Goal: Transaction & Acquisition: Download file/media

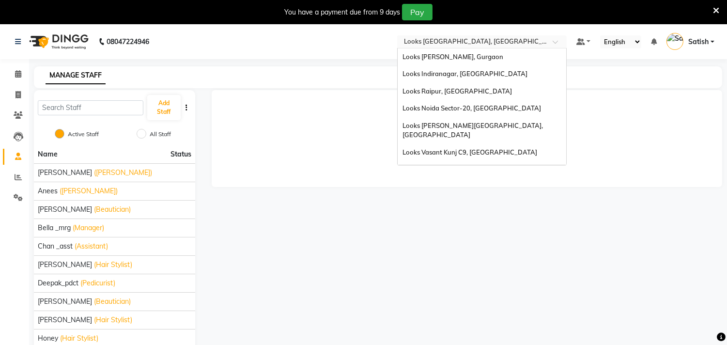
click at [442, 42] on input "text" at bounding box center [472, 43] width 140 height 10
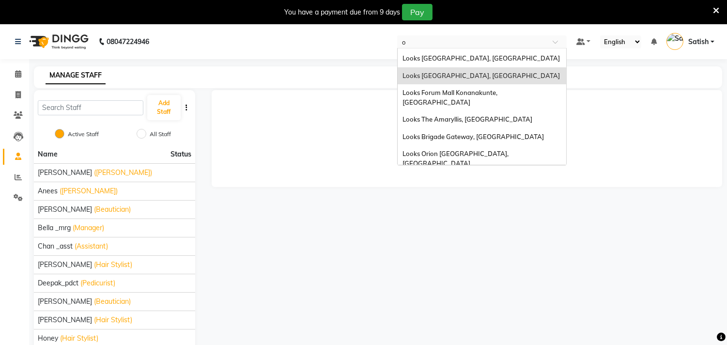
type input "om"
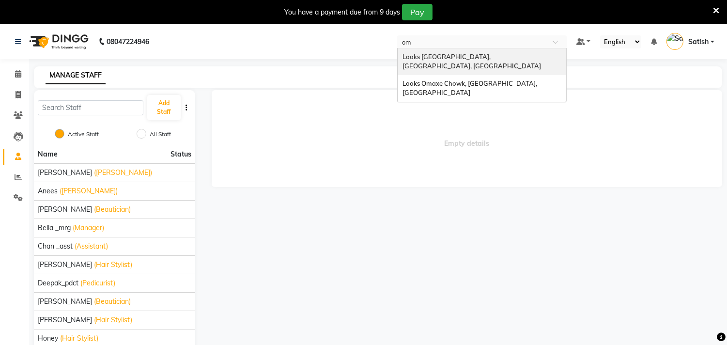
scroll to position [0, 0]
click at [471, 56] on span "Looks [GEOGRAPHIC_DATA], [GEOGRAPHIC_DATA], [GEOGRAPHIC_DATA]" at bounding box center [471, 61] width 138 height 17
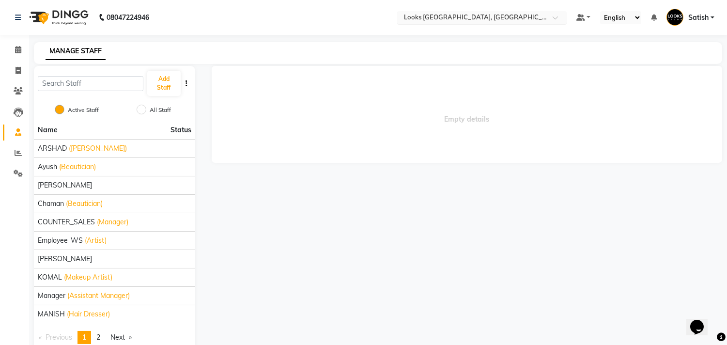
click at [502, 15] on input "text" at bounding box center [472, 19] width 140 height 10
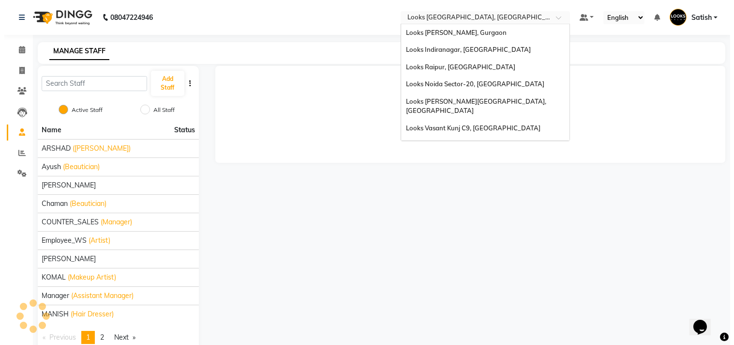
scroll to position [884, 0]
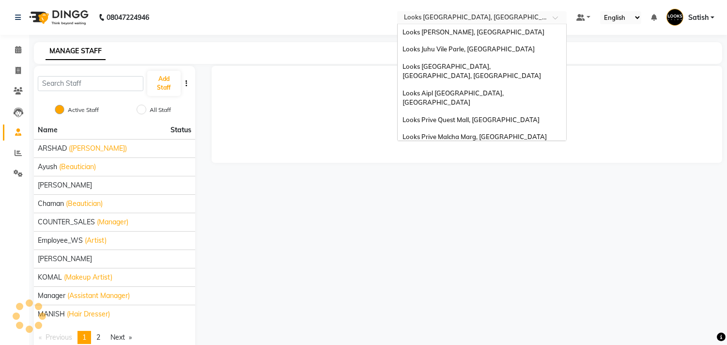
click at [265, 290] on div "Empty details" at bounding box center [465, 209] width 527 height 286
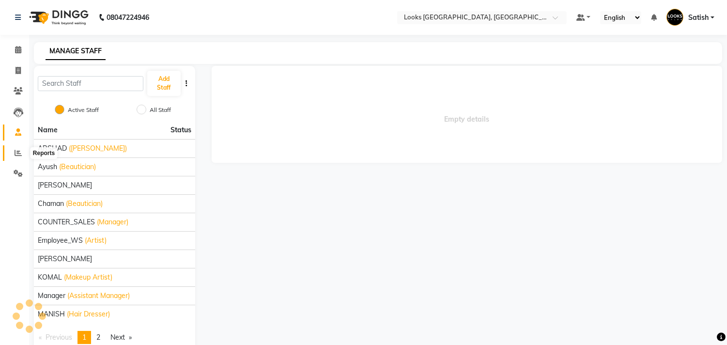
click at [13, 151] on span at bounding box center [18, 153] width 17 height 11
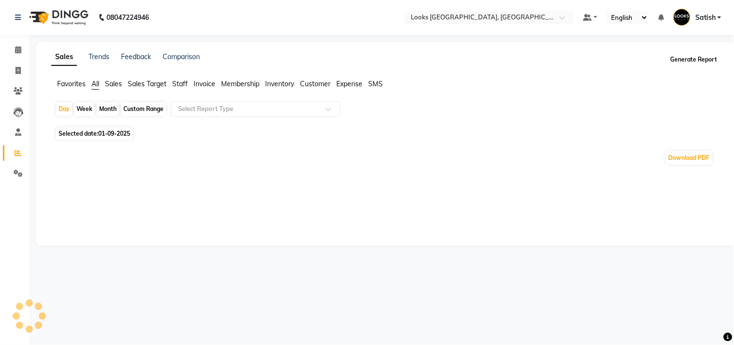
click at [686, 57] on button "Generate Report" at bounding box center [694, 60] width 52 height 14
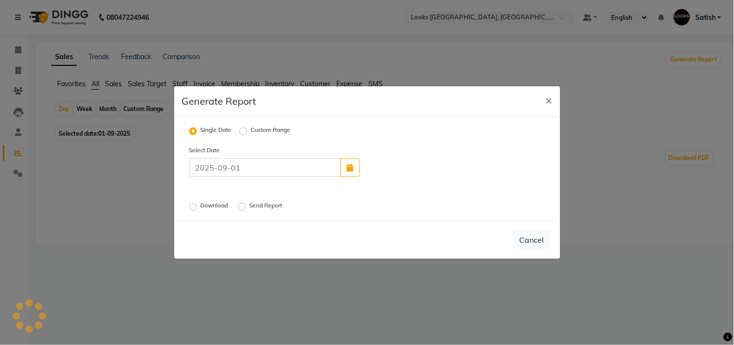
click at [251, 127] on label "Custom Range" at bounding box center [271, 131] width 40 height 12
click at [243, 128] on input "Custom Range" at bounding box center [245, 131] width 7 height 7
radio input "true"
select select "9"
select select "2025"
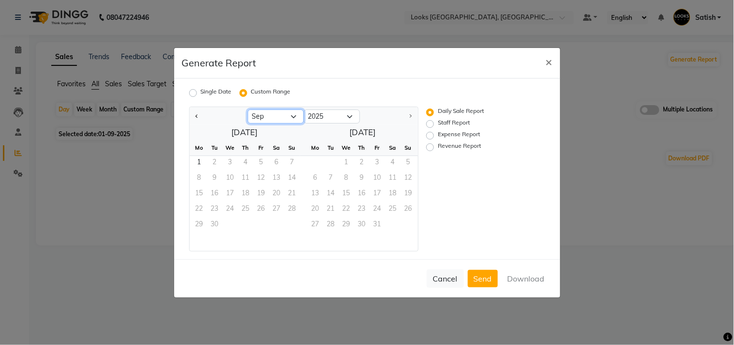
click at [273, 118] on select "Jan Feb Mar Apr May Jun [DATE] Aug Sep" at bounding box center [276, 116] width 56 height 15
select select "8"
click at [248, 109] on select "Jan Feb Mar Apr May Jun [DATE] Aug Sep" at bounding box center [276, 116] width 56 height 15
click at [438, 145] on label "Revenue Report" at bounding box center [459, 147] width 43 height 12
click at [431, 145] on input "Revenue Report" at bounding box center [431, 146] width 7 height 7
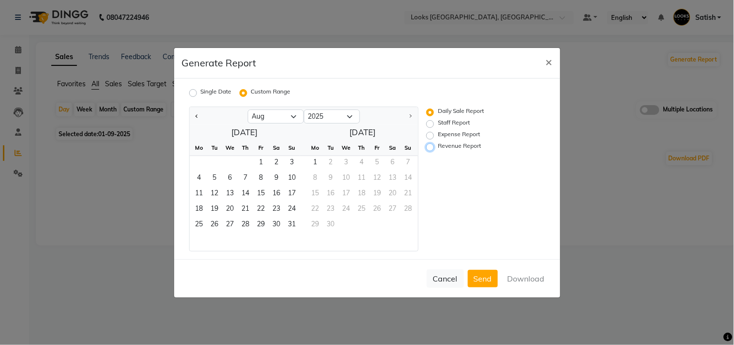
radio input "true"
click at [257, 160] on span "1" at bounding box center [261, 163] width 15 height 15
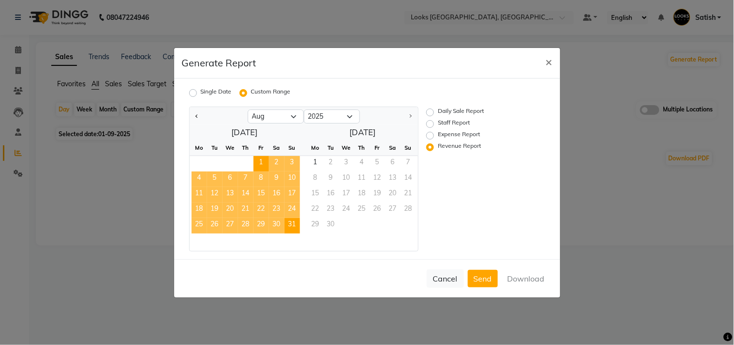
click at [287, 222] on span "31" at bounding box center [292, 225] width 15 height 15
click at [513, 276] on button "Download" at bounding box center [526, 278] width 49 height 17
click at [549, 63] on span "×" at bounding box center [549, 61] width 7 height 15
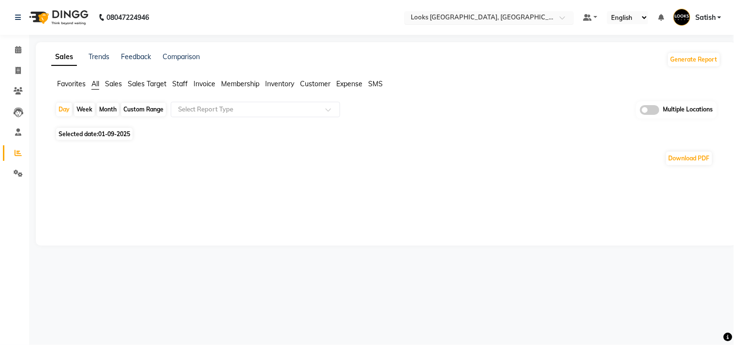
click at [508, 14] on input "text" at bounding box center [479, 19] width 140 height 10
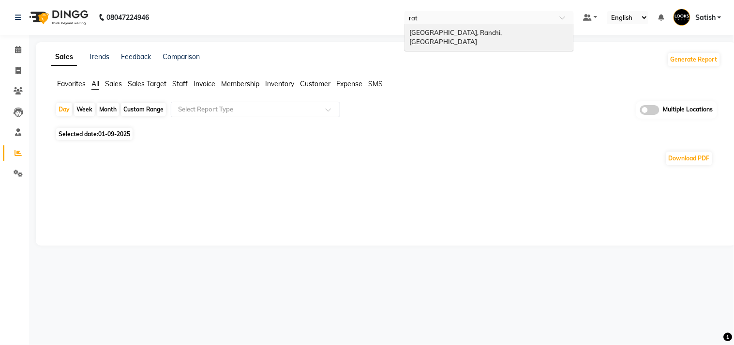
type input "ratu"
click at [461, 30] on span "[GEOGRAPHIC_DATA], Ranchi, [GEOGRAPHIC_DATA]" at bounding box center [457, 37] width 94 height 17
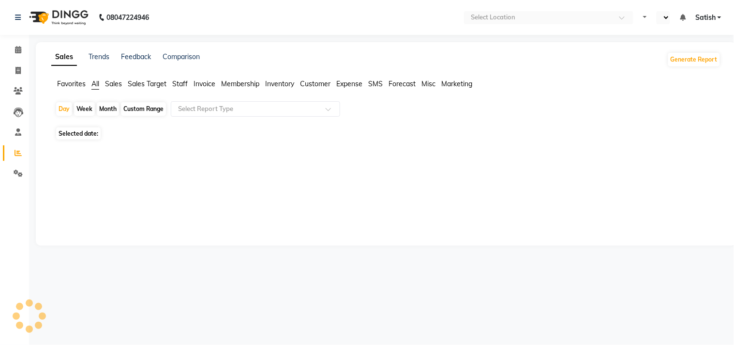
select select "en"
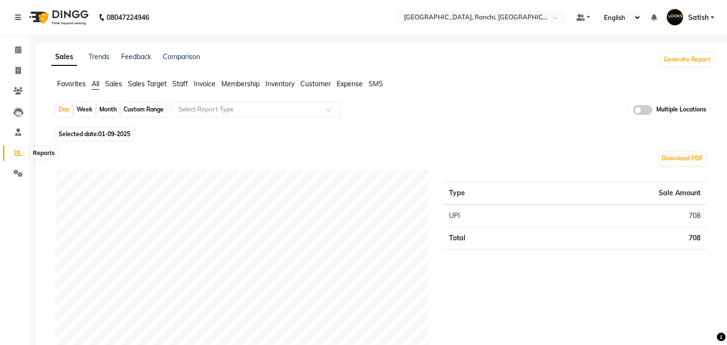
click at [20, 151] on icon at bounding box center [18, 152] width 7 height 7
click at [680, 55] on button "Generate Report" at bounding box center [687, 60] width 52 height 14
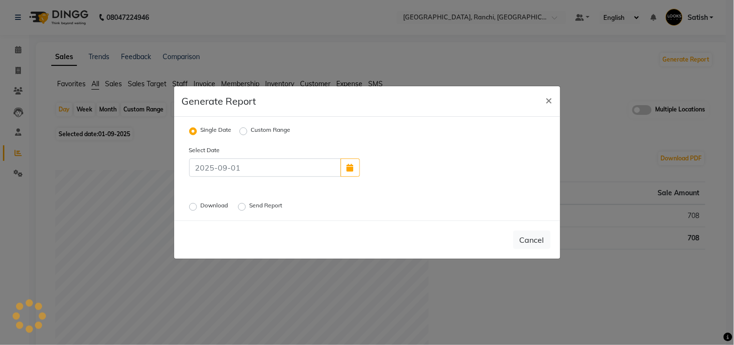
click at [261, 130] on label "Custom Range" at bounding box center [271, 131] width 40 height 12
click at [248, 130] on input "Custom Range" at bounding box center [245, 131] width 7 height 7
radio input "true"
select select "9"
select select "2025"
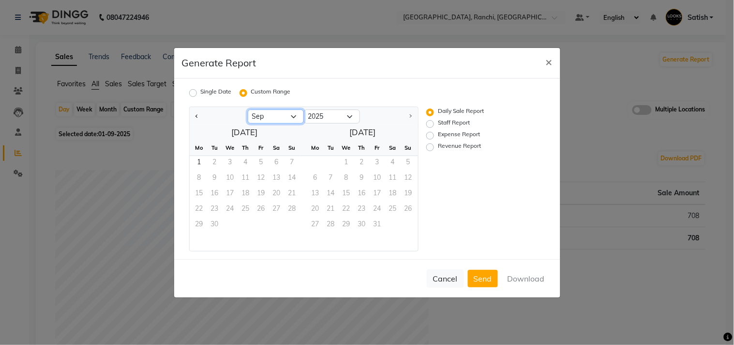
click at [273, 115] on select "Jan Feb Mar Apr May Jun [DATE] Aug Sep" at bounding box center [276, 116] width 56 height 15
select select "8"
click at [248, 109] on select "Jan Feb Mar Apr May Jun [DATE] Aug Sep" at bounding box center [276, 116] width 56 height 15
click at [258, 160] on span "1" at bounding box center [261, 163] width 15 height 15
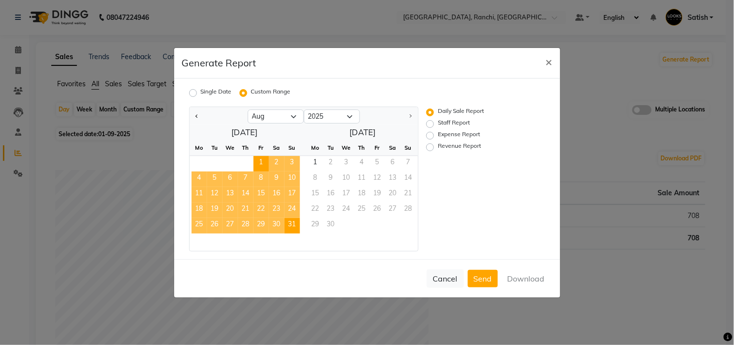
click at [289, 223] on span "31" at bounding box center [292, 225] width 15 height 15
click at [438, 146] on label "Revenue Report" at bounding box center [459, 147] width 43 height 12
click at [428, 146] on input "Revenue Report" at bounding box center [431, 146] width 7 height 7
radio input "true"
click at [520, 273] on button "Download" at bounding box center [526, 278] width 49 height 17
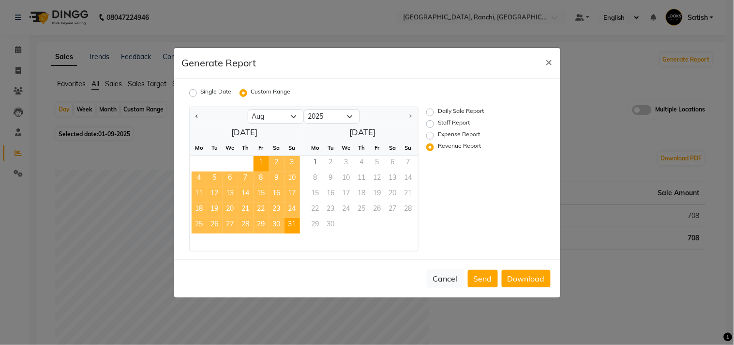
drag, startPoint x: 378, startPoint y: 62, endPoint x: 451, endPoint y: 73, distance: 73.4
click at [378, 62] on div "Generate Report ×" at bounding box center [367, 63] width 386 height 30
click at [552, 61] on span "×" at bounding box center [549, 61] width 7 height 15
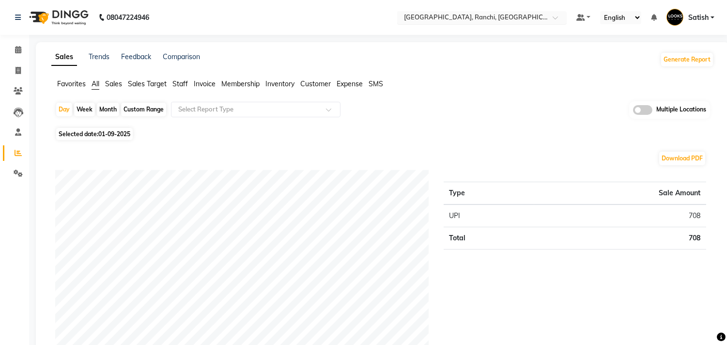
click at [458, 20] on input "text" at bounding box center [472, 19] width 140 height 10
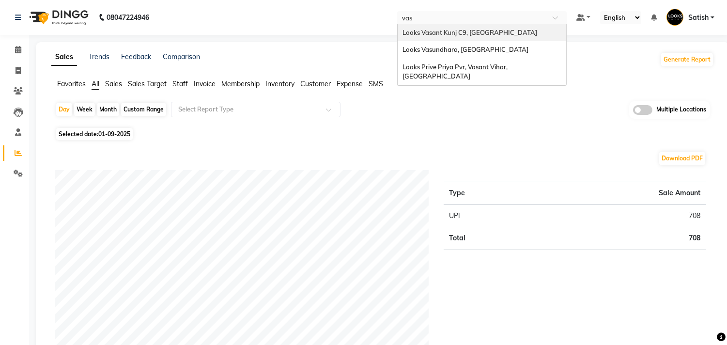
type input "vasu"
click at [462, 29] on span "Looks Vasundhara, [GEOGRAPHIC_DATA]" at bounding box center [465, 33] width 126 height 8
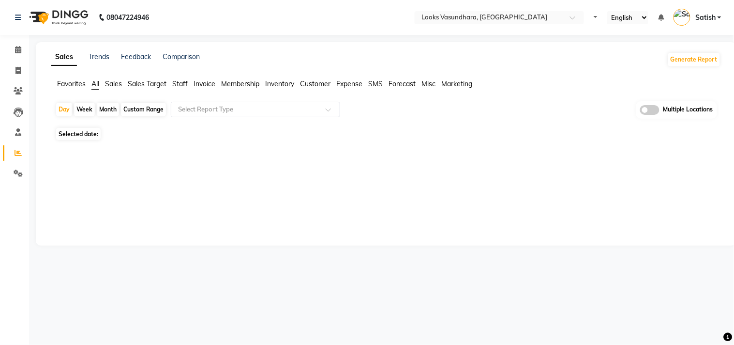
select select "en"
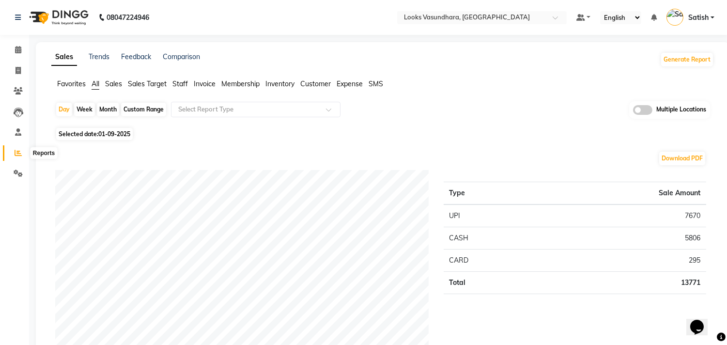
click at [19, 152] on icon at bounding box center [18, 152] width 7 height 7
click at [685, 57] on button "Generate Report" at bounding box center [687, 60] width 52 height 14
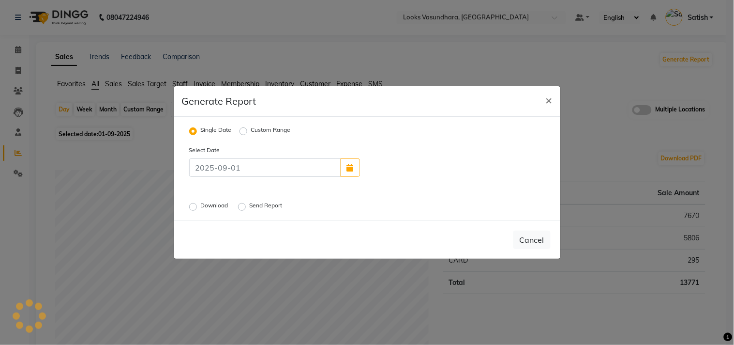
click at [261, 128] on label "Custom Range" at bounding box center [271, 131] width 40 height 12
click at [248, 128] on input "Custom Range" at bounding box center [245, 131] width 7 height 7
radio input "true"
select select "9"
select select "2025"
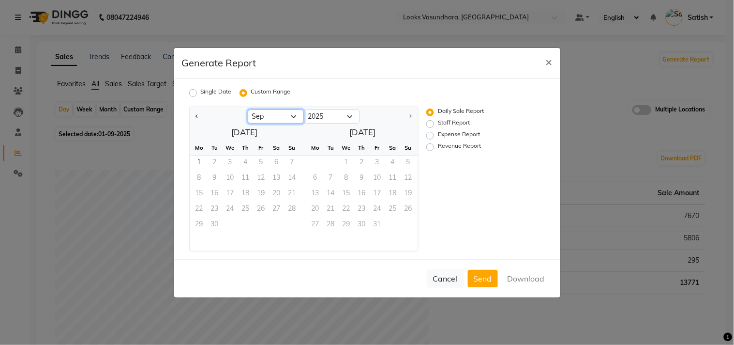
click at [282, 118] on select "Jan Feb Mar Apr May Jun [DATE] Aug Sep" at bounding box center [276, 116] width 56 height 15
select select "8"
click at [248, 109] on select "Jan Feb Mar Apr May Jun [DATE] Aug Sep" at bounding box center [276, 116] width 56 height 15
click at [259, 157] on span "1" at bounding box center [261, 163] width 15 height 15
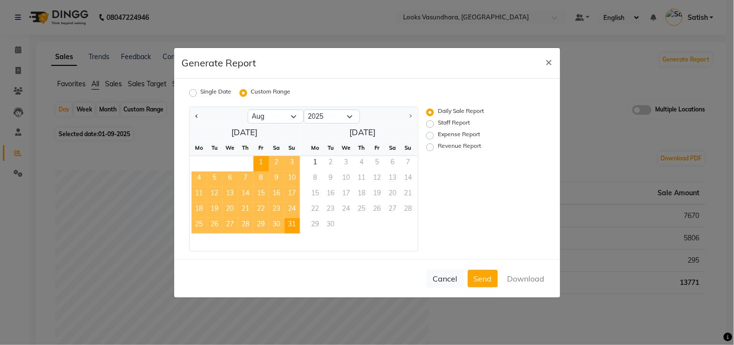
click at [294, 225] on span "31" at bounding box center [292, 225] width 15 height 15
click at [438, 146] on label "Revenue Report" at bounding box center [459, 147] width 43 height 12
click at [430, 146] on input "Revenue Report" at bounding box center [431, 146] width 7 height 7
radio input "true"
click at [515, 277] on button "Download" at bounding box center [526, 278] width 49 height 17
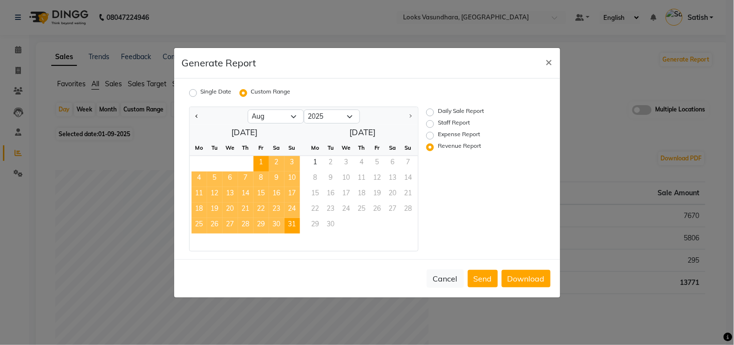
click at [348, 59] on div "Generate Report ×" at bounding box center [367, 63] width 386 height 30
click at [546, 61] on span "×" at bounding box center [549, 61] width 7 height 15
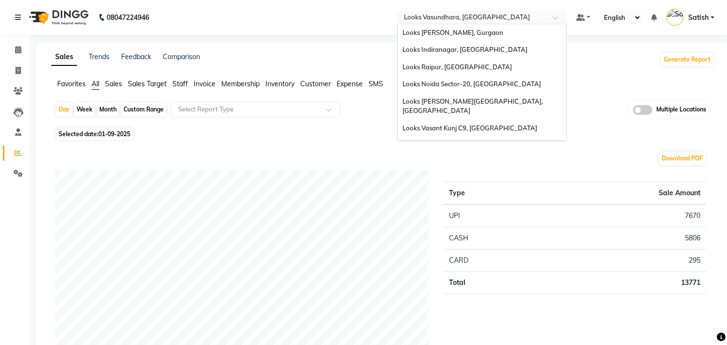
click at [456, 17] on input "text" at bounding box center [472, 19] width 140 height 10
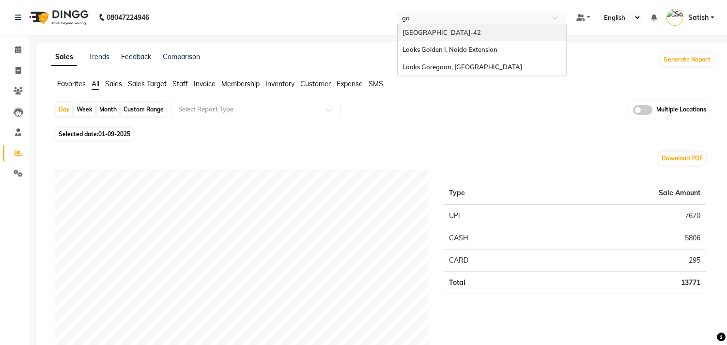
type input "gol"
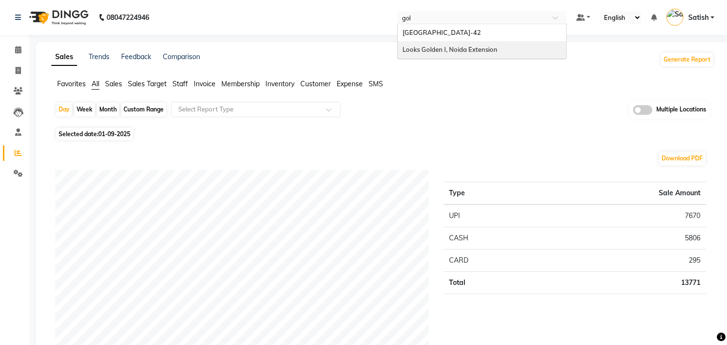
click at [440, 47] on span "Looks Golden I, Noida Extension" at bounding box center [449, 49] width 95 height 8
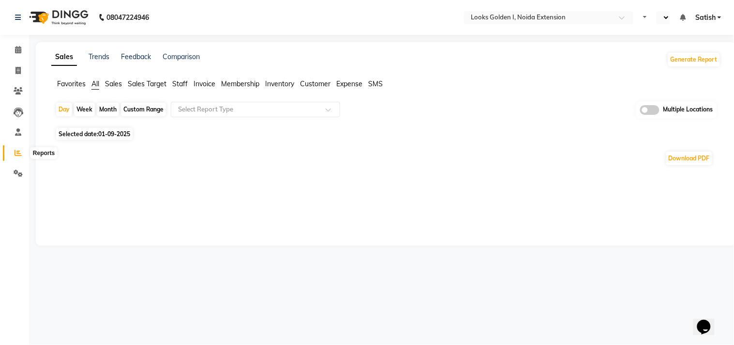
select select "en"
click at [15, 151] on icon at bounding box center [18, 152] width 7 height 7
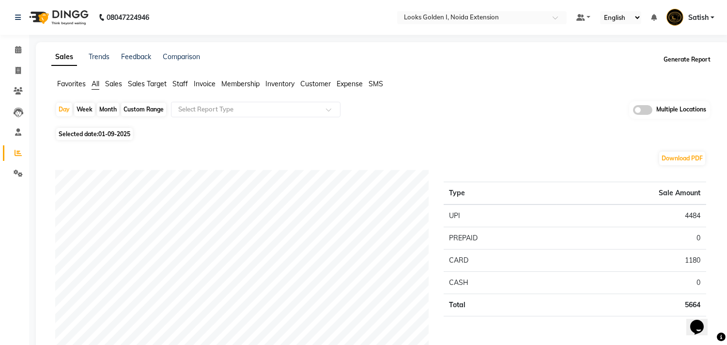
click at [679, 60] on button "Generate Report" at bounding box center [687, 60] width 52 height 14
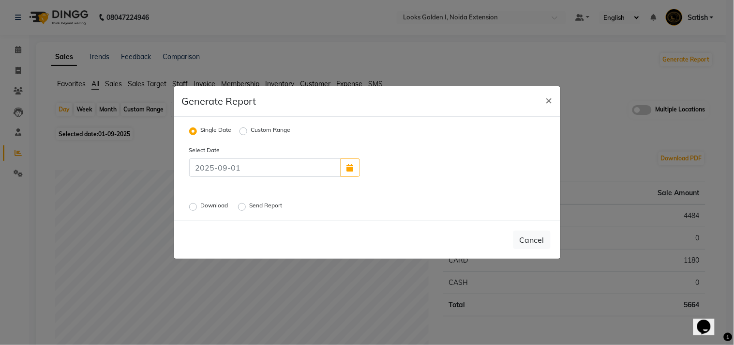
click at [247, 131] on div "Custom Range" at bounding box center [265, 131] width 51 height 12
click at [251, 127] on label "Custom Range" at bounding box center [271, 131] width 40 height 12
click at [242, 128] on input "Custom Range" at bounding box center [245, 131] width 7 height 7
radio input "true"
select select "9"
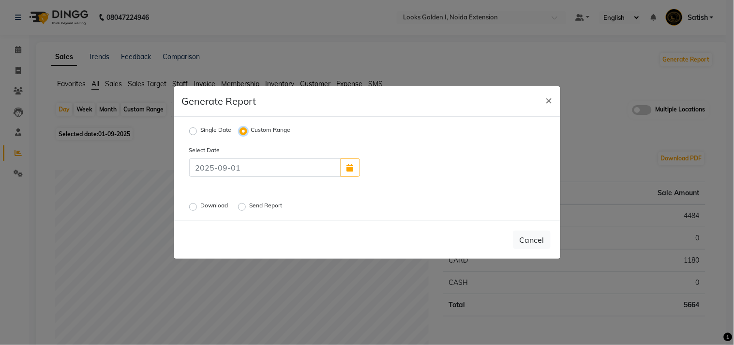
select select "2025"
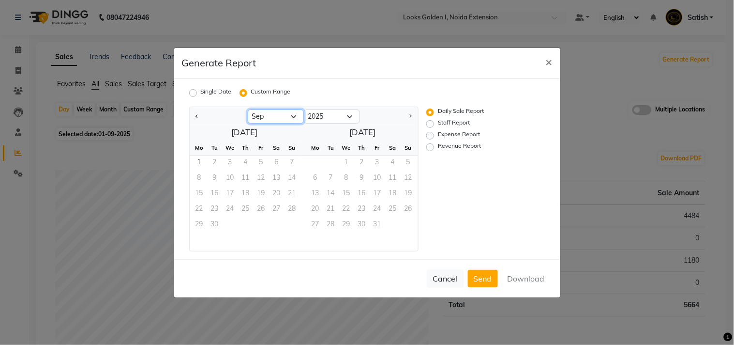
click at [272, 117] on select "Jan Feb Mar Apr May Jun [DATE] Aug Sep" at bounding box center [276, 116] width 56 height 15
select select "8"
click at [248, 109] on select "Jan Feb Mar Apr May Jun [DATE] Aug Sep" at bounding box center [276, 116] width 56 height 15
click at [263, 160] on span "1" at bounding box center [261, 163] width 15 height 15
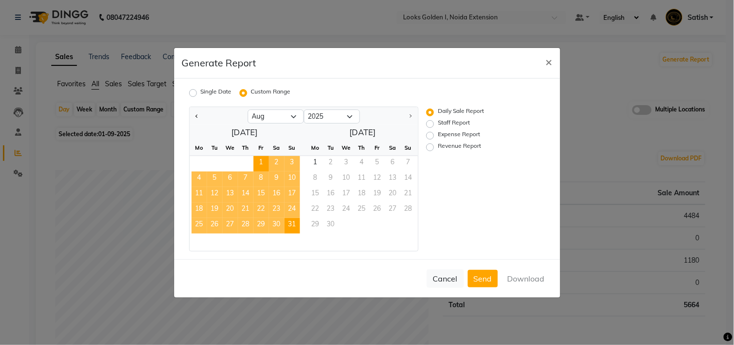
click at [287, 223] on span "31" at bounding box center [292, 225] width 15 height 15
click at [438, 147] on label "Revenue Report" at bounding box center [459, 147] width 43 height 12
click at [431, 147] on input "Revenue Report" at bounding box center [431, 146] width 7 height 7
radio input "true"
click at [513, 272] on button "Download" at bounding box center [526, 278] width 49 height 17
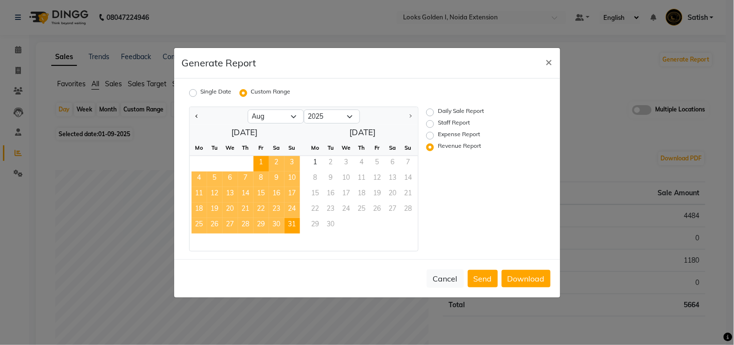
drag, startPoint x: 322, startPoint y: 59, endPoint x: 408, endPoint y: 69, distance: 85.9
click at [322, 59] on div "Generate Report ×" at bounding box center [367, 63] width 386 height 30
click at [547, 61] on span "×" at bounding box center [549, 61] width 7 height 15
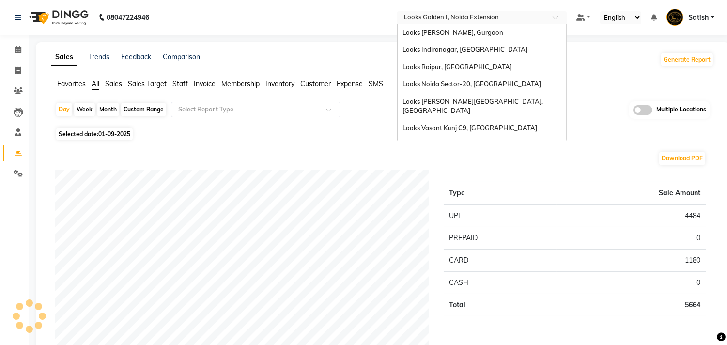
click at [431, 20] on input "text" at bounding box center [472, 19] width 140 height 10
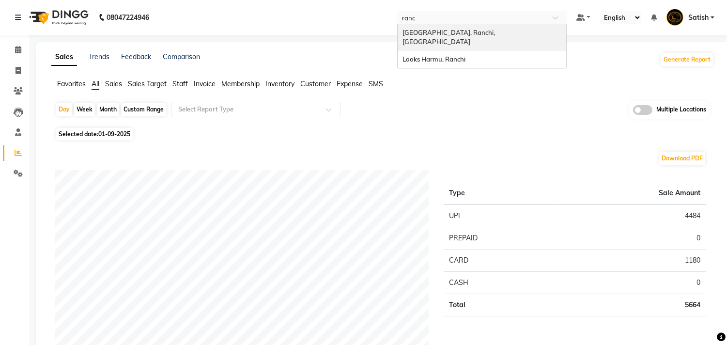
type input "ranch"
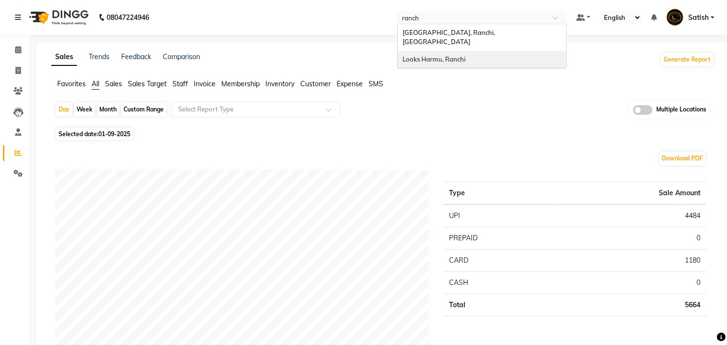
click at [451, 54] on div "Looks Harmu, Ranchi" at bounding box center [481, 59] width 168 height 17
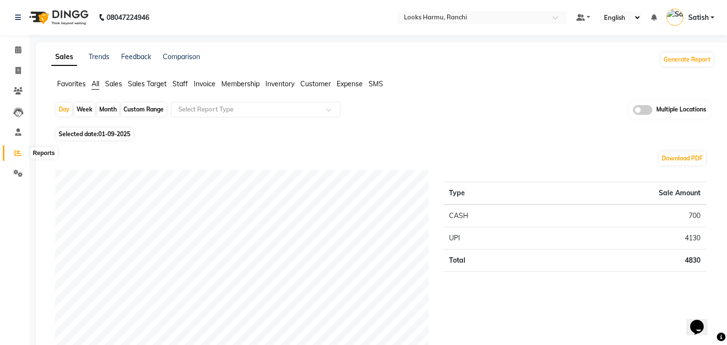
click at [13, 152] on span at bounding box center [18, 153] width 17 height 11
click at [678, 59] on button "Generate Report" at bounding box center [687, 60] width 52 height 14
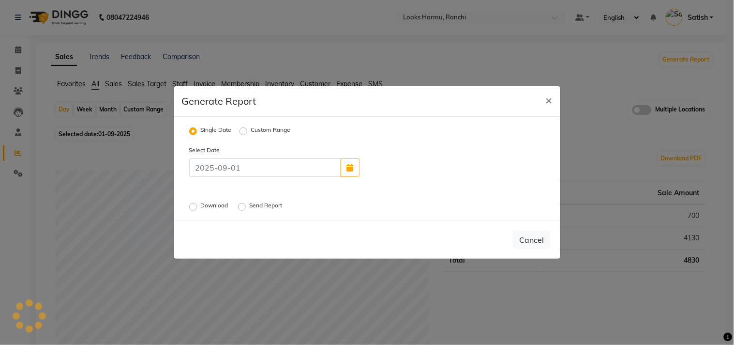
click at [260, 130] on label "Custom Range" at bounding box center [271, 131] width 40 height 12
click at [248, 130] on input "Custom Range" at bounding box center [245, 131] width 7 height 7
radio input "true"
select select "9"
select select "2025"
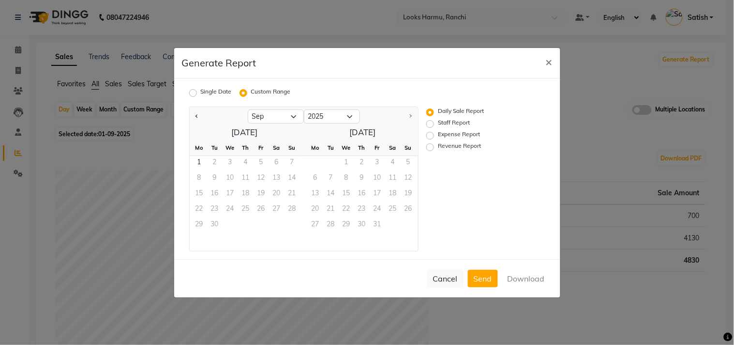
click at [438, 146] on label "Revenue Report" at bounding box center [459, 147] width 43 height 12
click at [434, 146] on input "Revenue Report" at bounding box center [431, 146] width 7 height 7
radio input "true"
click at [279, 119] on select "Jan Feb Mar Apr May Jun [DATE] Aug Sep" at bounding box center [276, 116] width 56 height 15
select select "8"
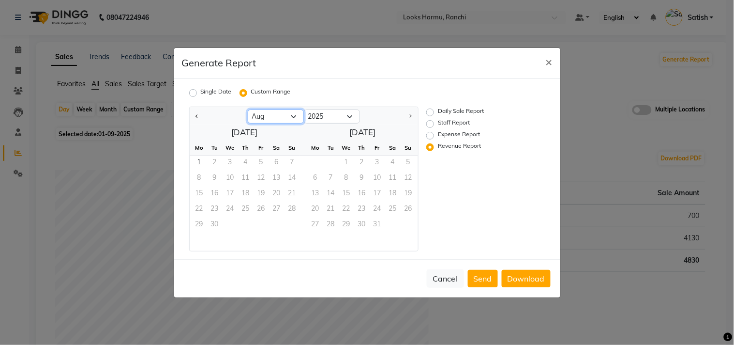
click at [248, 109] on select "Jan Feb Mar Apr May Jun [DATE] Aug Sep" at bounding box center [276, 116] width 56 height 15
click at [263, 160] on span "1" at bounding box center [261, 163] width 15 height 15
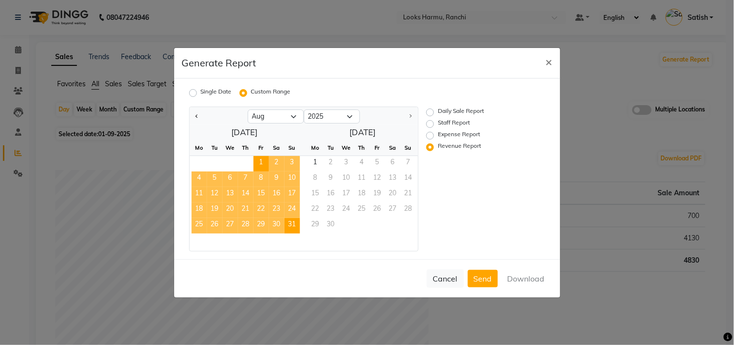
click at [291, 221] on span "31" at bounding box center [292, 225] width 15 height 15
click at [518, 275] on button "Download" at bounding box center [526, 278] width 49 height 17
drag, startPoint x: 369, startPoint y: 56, endPoint x: 432, endPoint y: 121, distance: 90.4
click at [369, 56] on div "Generate Report ×" at bounding box center [367, 63] width 386 height 30
click at [552, 62] on span "×" at bounding box center [549, 61] width 7 height 15
